Goal: Task Accomplishment & Management: Manage account settings

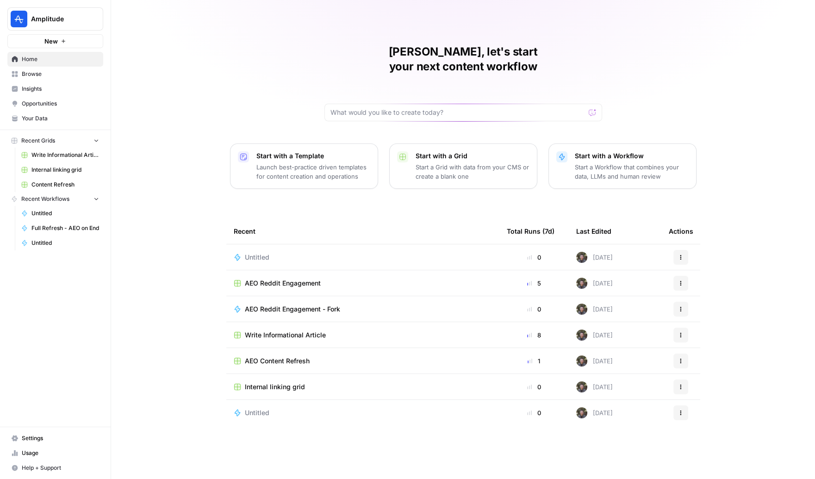
click at [33, 440] on span "Settings" at bounding box center [60, 438] width 77 height 8
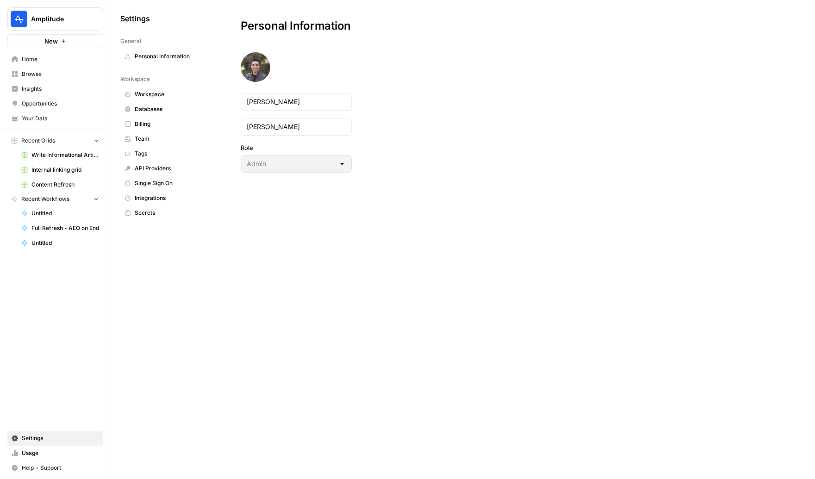
click at [154, 136] on span "Team" at bounding box center [172, 139] width 74 height 8
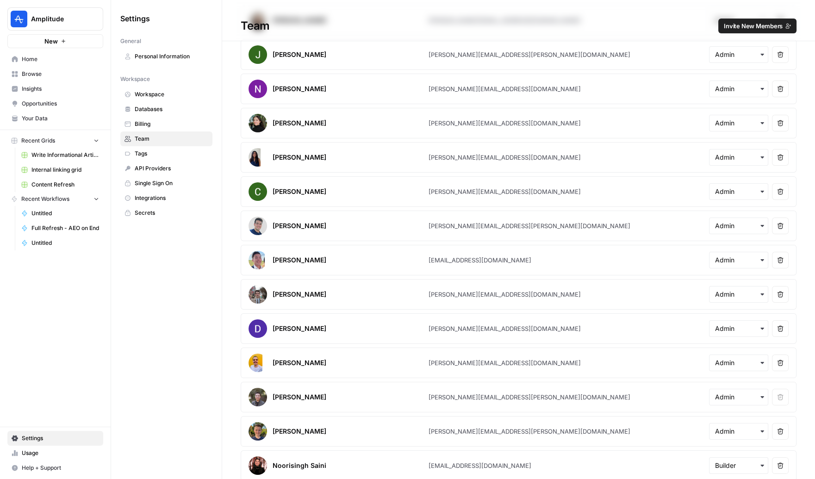
scroll to position [118, 0]
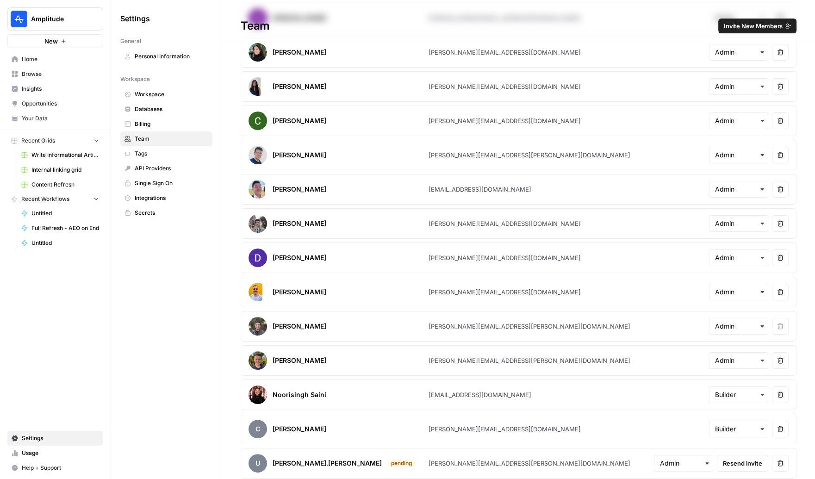
click at [745, 20] on button "Invite New Members" at bounding box center [757, 26] width 78 height 15
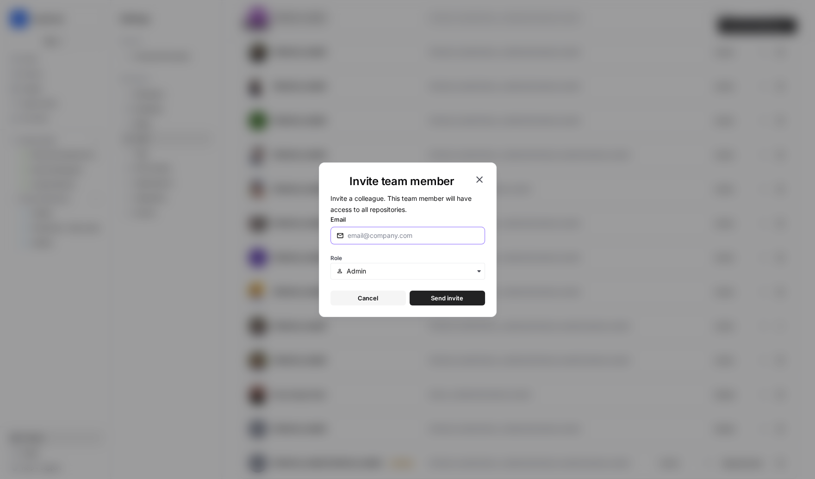
click at [433, 231] on input "Email" at bounding box center [412, 235] width 131 height 9
paste input "leo.jiang@amplitude.com"
type input "leo.jiang@amplitude.com"
click at [450, 300] on span "Send invite" at bounding box center [447, 297] width 32 height 9
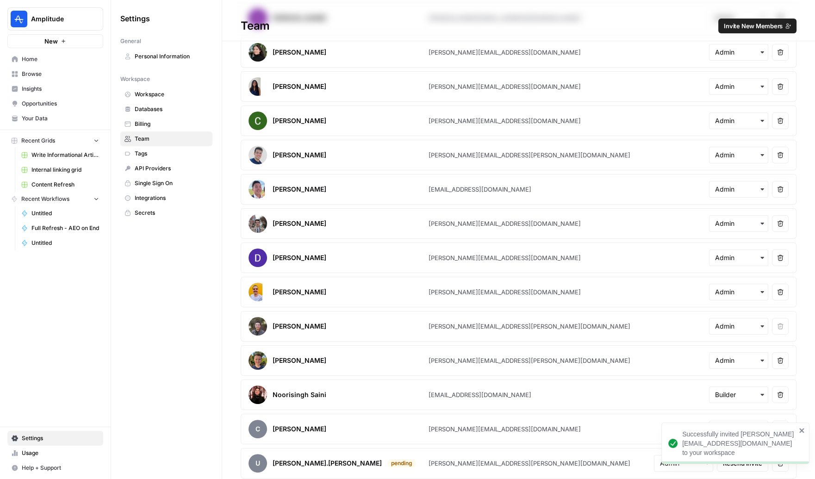
scroll to position [0, 0]
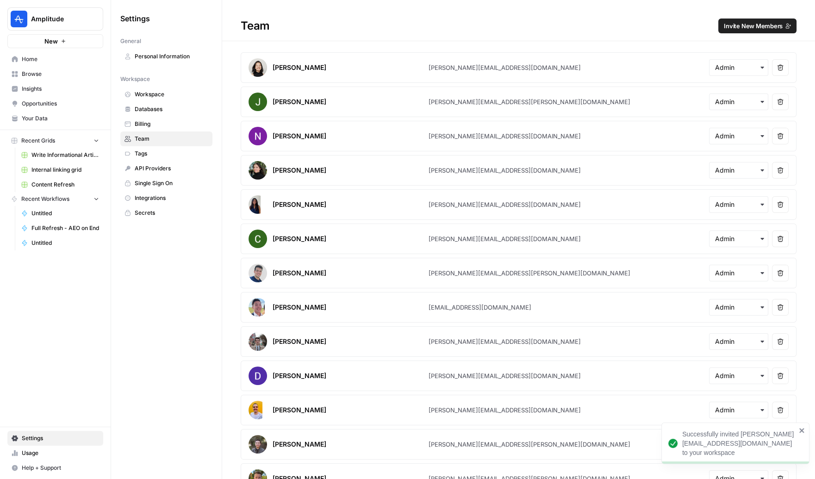
click at [33, 73] on span "Browse" at bounding box center [60, 74] width 77 height 8
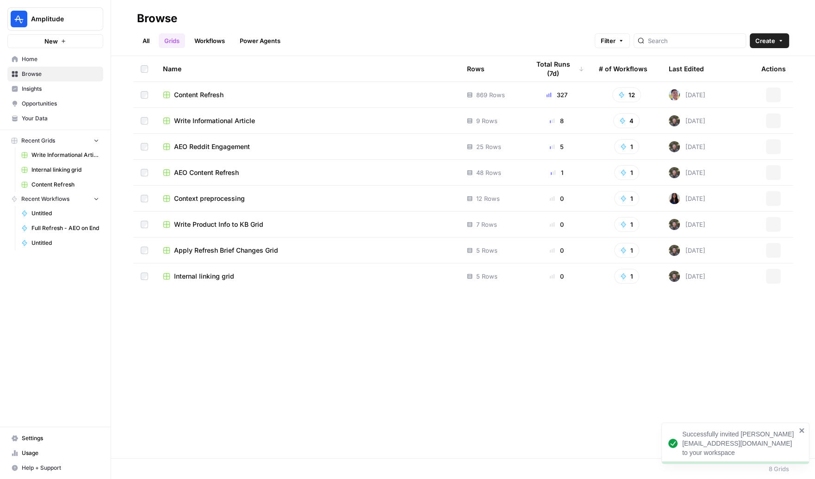
click at [24, 92] on span "Insights" at bounding box center [60, 89] width 77 height 8
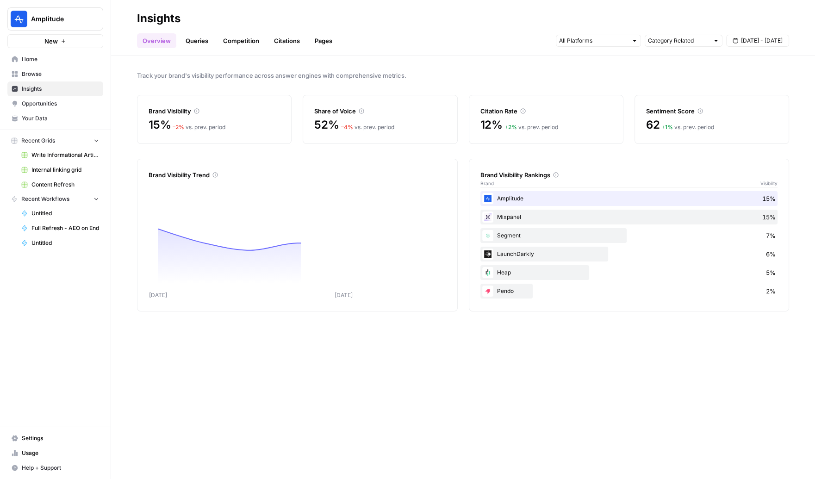
click at [322, 43] on link "Pages" at bounding box center [323, 40] width 29 height 15
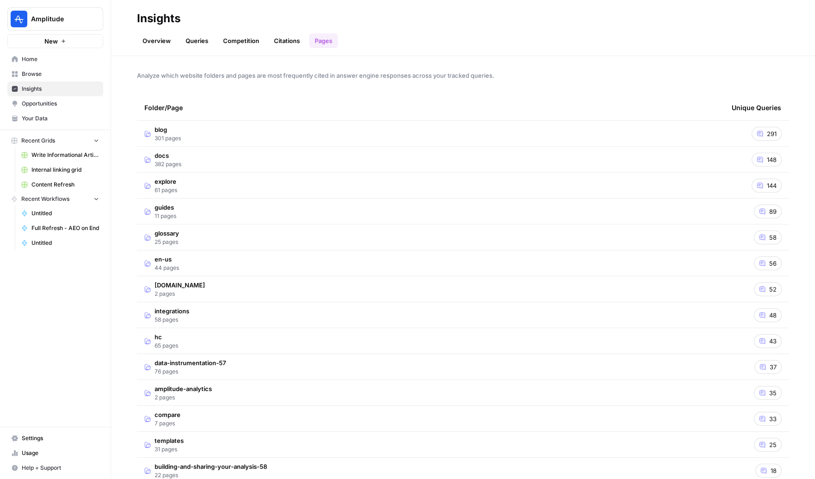
click at [247, 43] on link "Competition" at bounding box center [240, 40] width 47 height 15
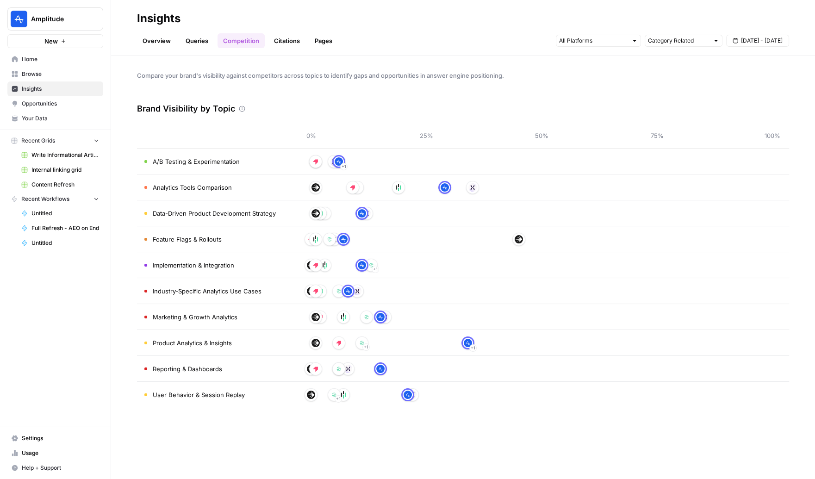
click at [287, 41] on link "Citations" at bounding box center [286, 40] width 37 height 15
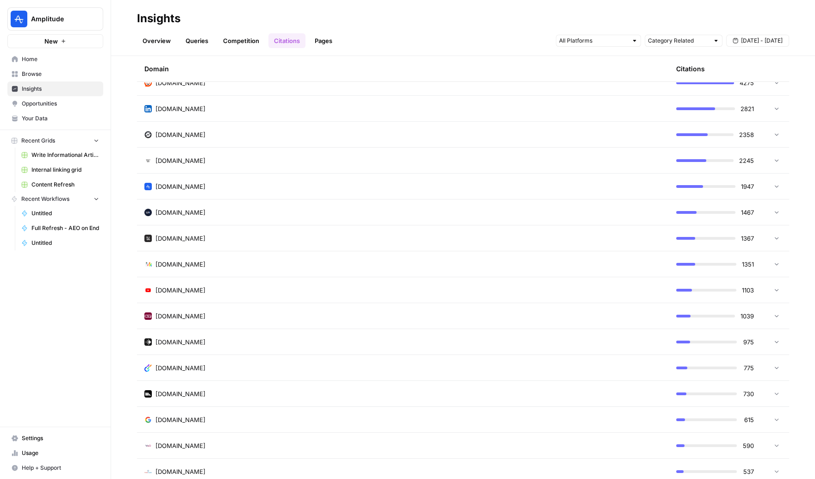
scroll to position [52, 0]
click at [235, 189] on div "amplitude.com" at bounding box center [402, 185] width 517 height 9
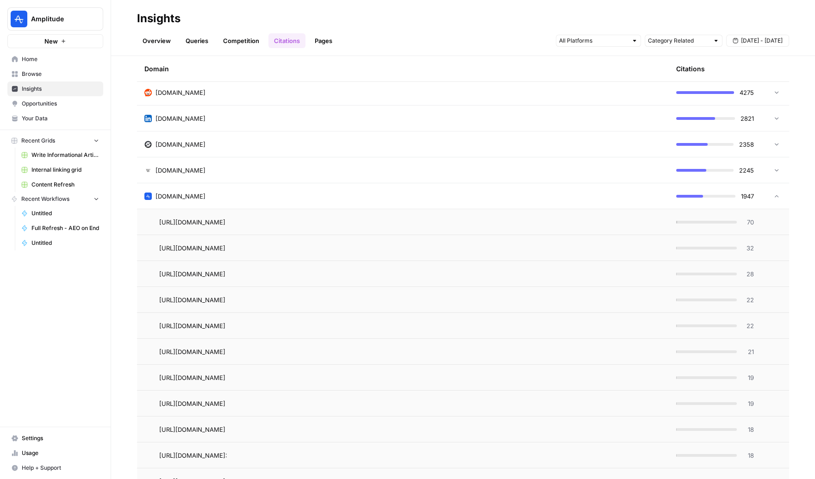
scroll to position [42, 0]
click at [326, 43] on link "Pages" at bounding box center [323, 40] width 29 height 15
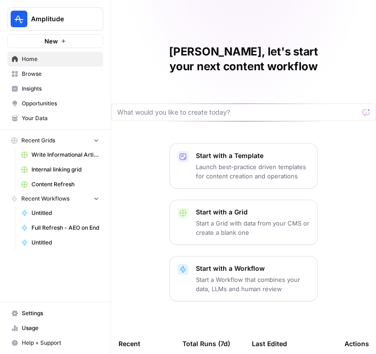
click at [39, 99] on link "Opportunities" at bounding box center [55, 103] width 96 height 15
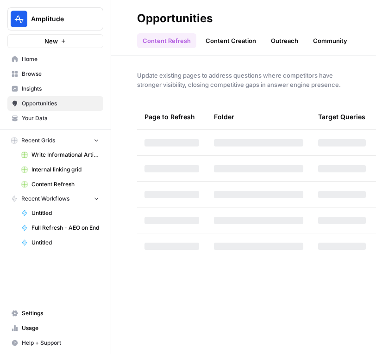
click at [330, 43] on link "Community" at bounding box center [329, 40] width 45 height 15
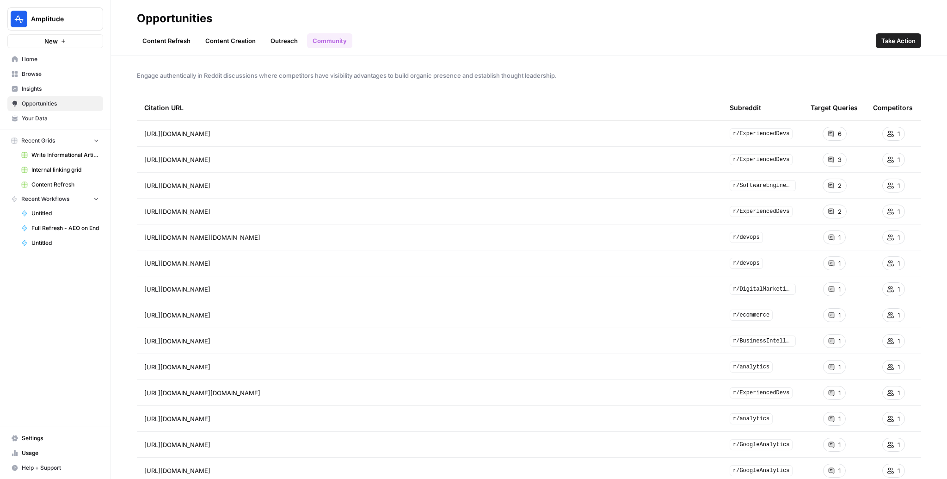
click at [375, 12] on h2 "Opportunities" at bounding box center [529, 18] width 785 height 15
click at [226, 133] on span "Go to page" at bounding box center [226, 133] width 0 height 0
click at [226, 186] on icon "Go to page https://www.reddit.com/r/SoftwareEngineering/comments/17o7rsj/to_fea…" at bounding box center [223, 185] width 5 height 5
